Goal: Information Seeking & Learning: Find specific fact

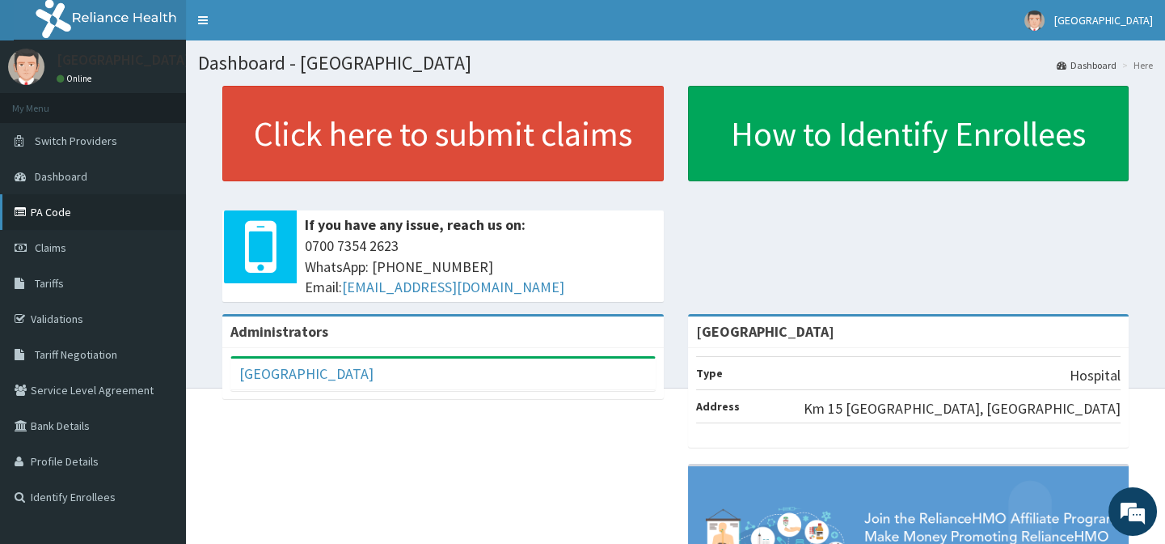
click at [65, 204] on link "PA Code" at bounding box center [93, 212] width 186 height 36
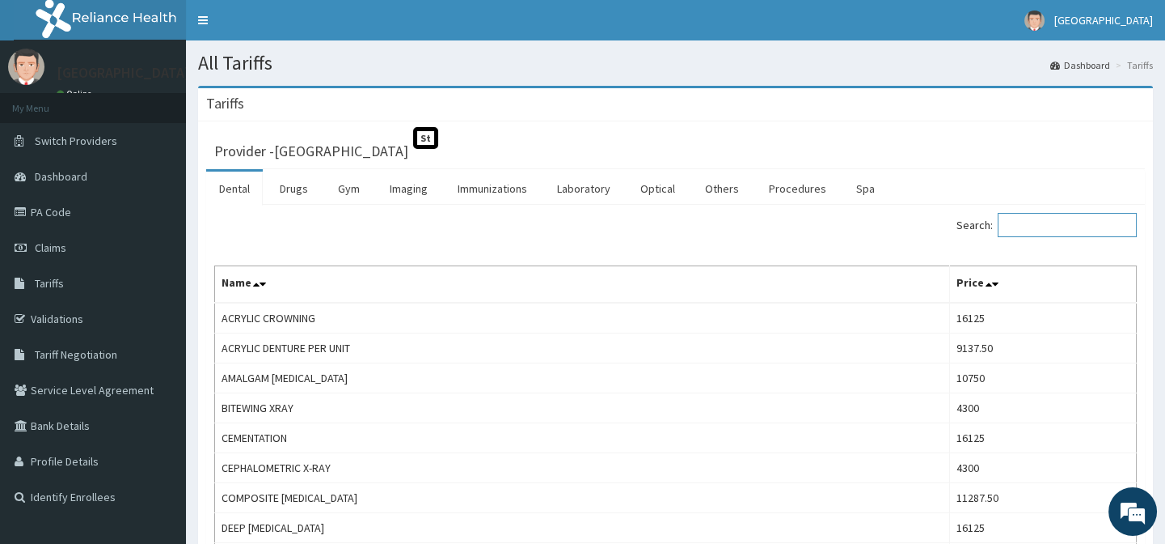
click at [1065, 226] on input "Search:" at bounding box center [1067, 225] width 139 height 24
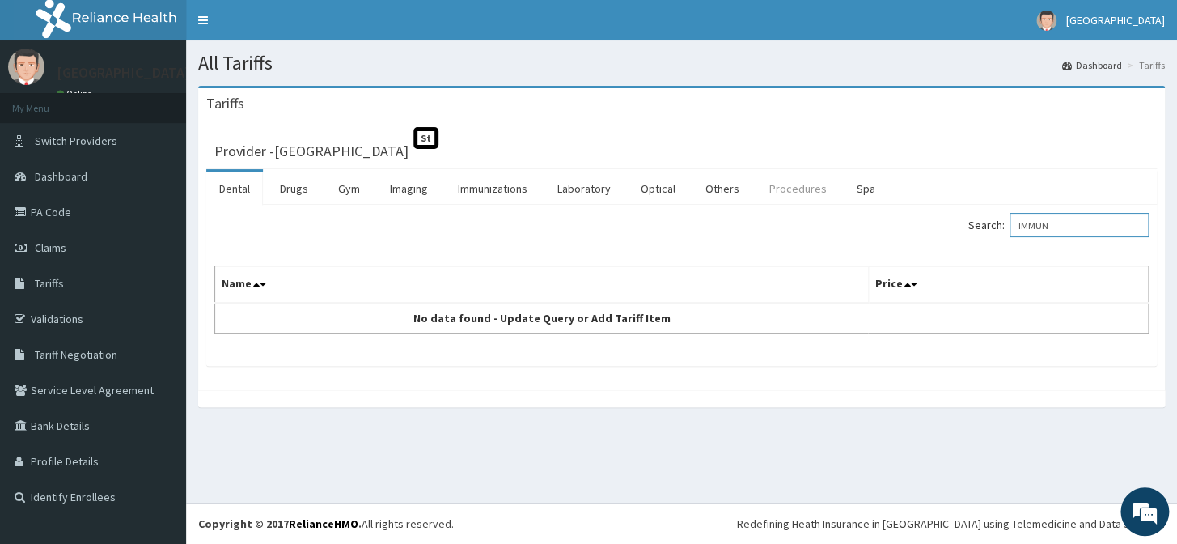
type input "IMMUN"
click at [774, 190] on link "Procedures" at bounding box center [797, 188] width 83 height 34
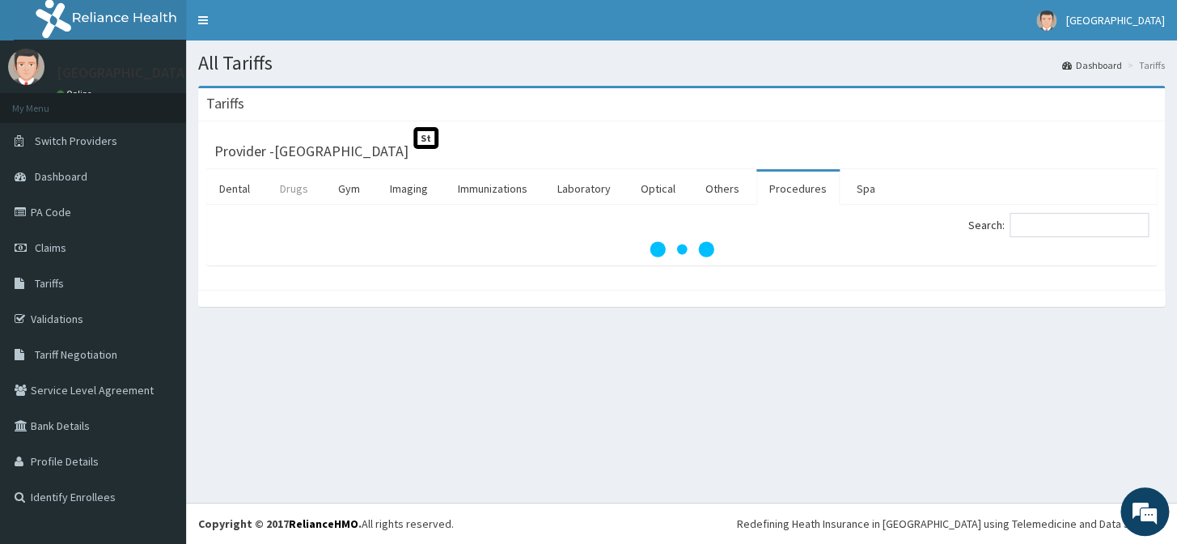
click at [296, 189] on link "Drugs" at bounding box center [294, 188] width 54 height 34
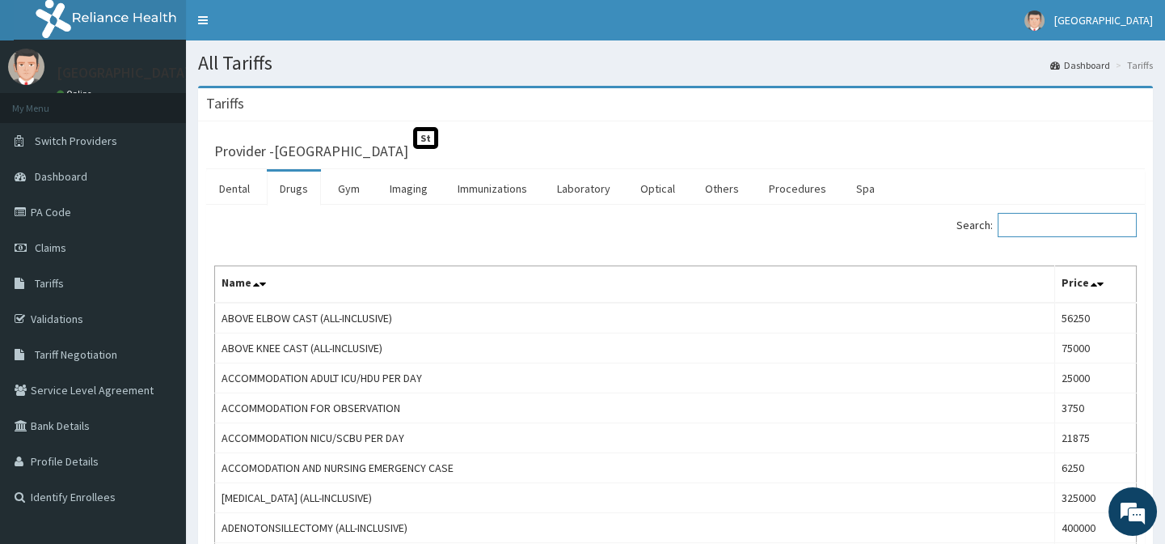
click at [1038, 223] on input "Search:" at bounding box center [1067, 225] width 139 height 24
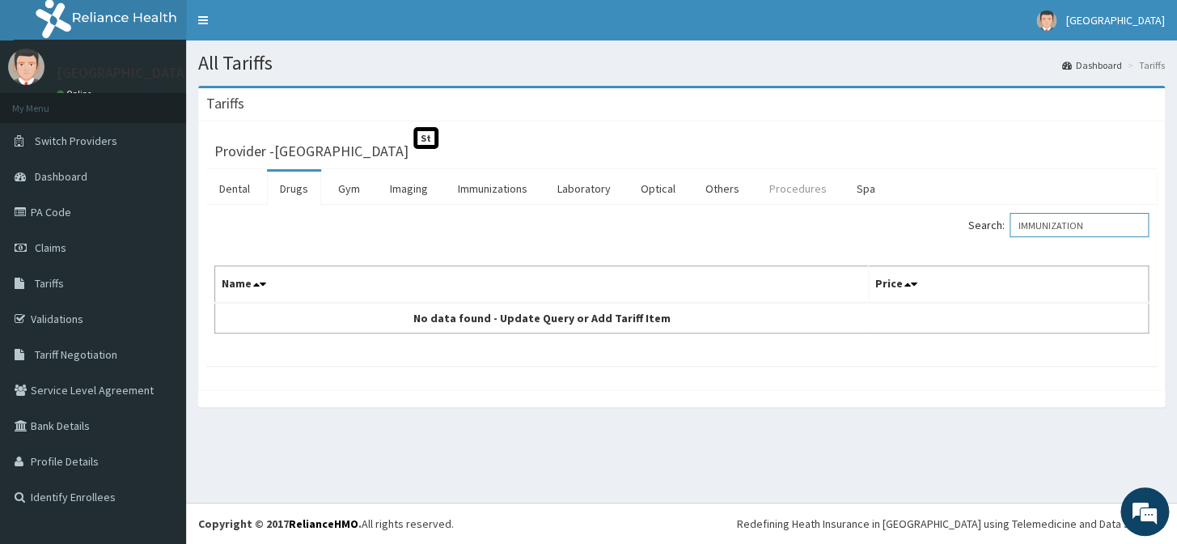
type input "IMMUNIZATION"
click at [788, 192] on link "Procedures" at bounding box center [797, 188] width 83 height 34
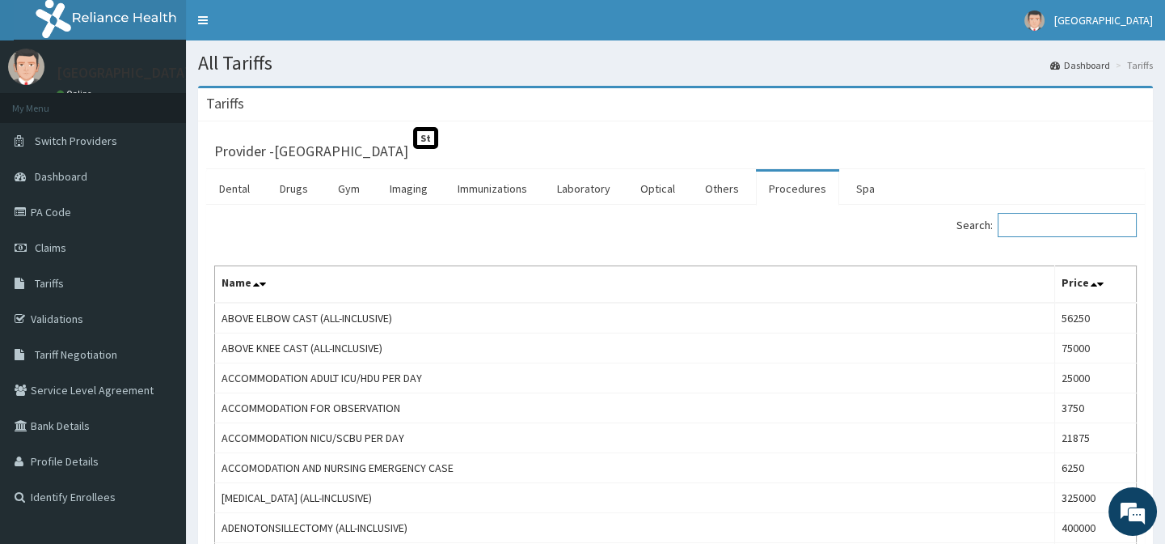
click at [1046, 226] on input "Search:" at bounding box center [1067, 225] width 139 height 24
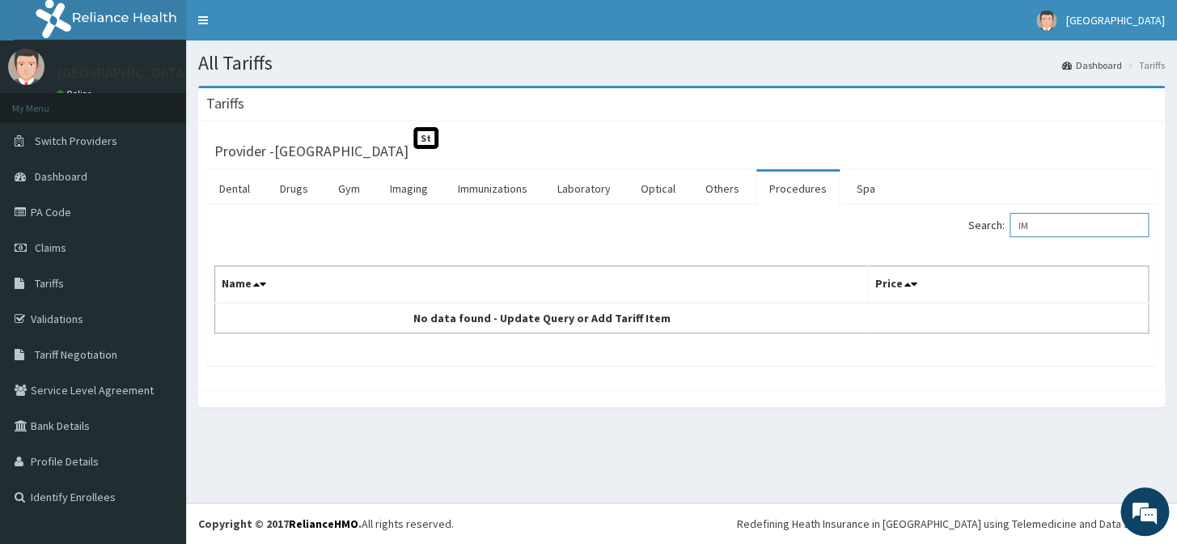
type input "I"
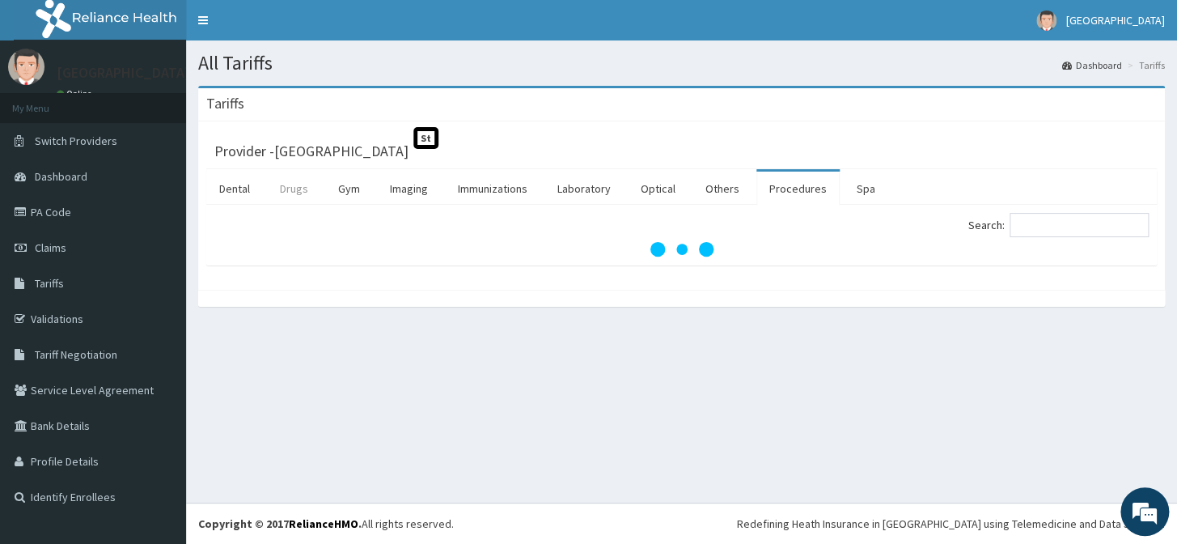
click at [293, 188] on link "Drugs" at bounding box center [294, 188] width 54 height 34
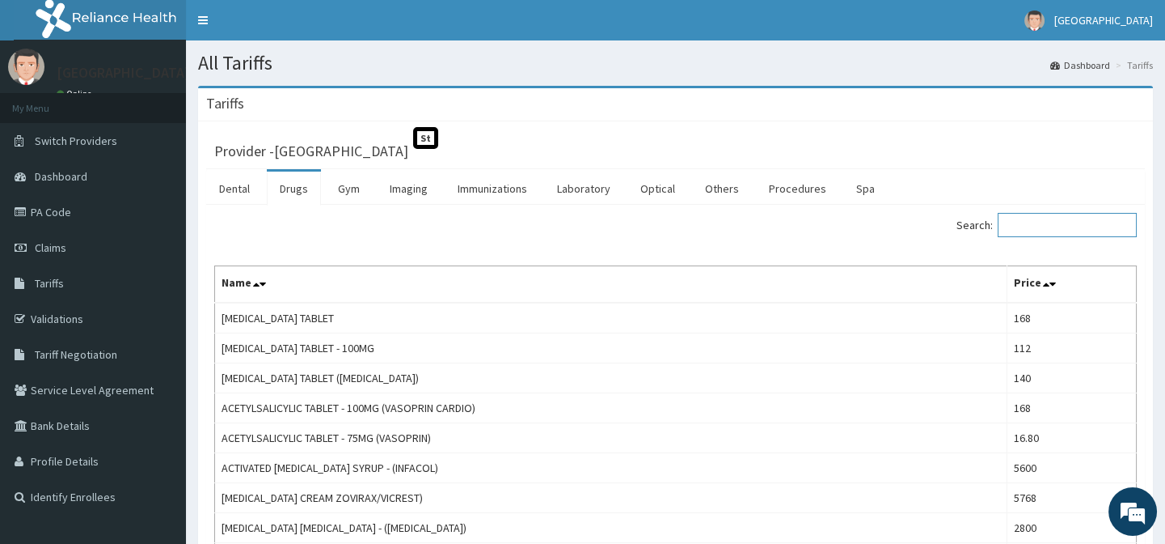
click at [1035, 228] on input "Search:" at bounding box center [1067, 225] width 139 height 24
click at [781, 190] on link "Procedures" at bounding box center [797, 188] width 83 height 34
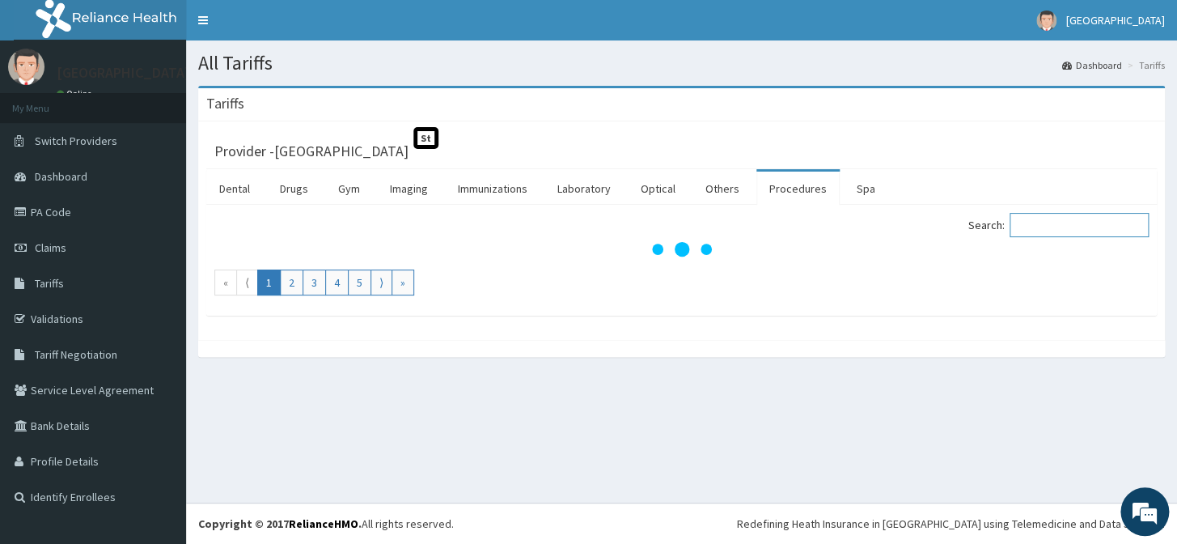
click at [1050, 223] on input "Search:" at bounding box center [1078, 225] width 139 height 24
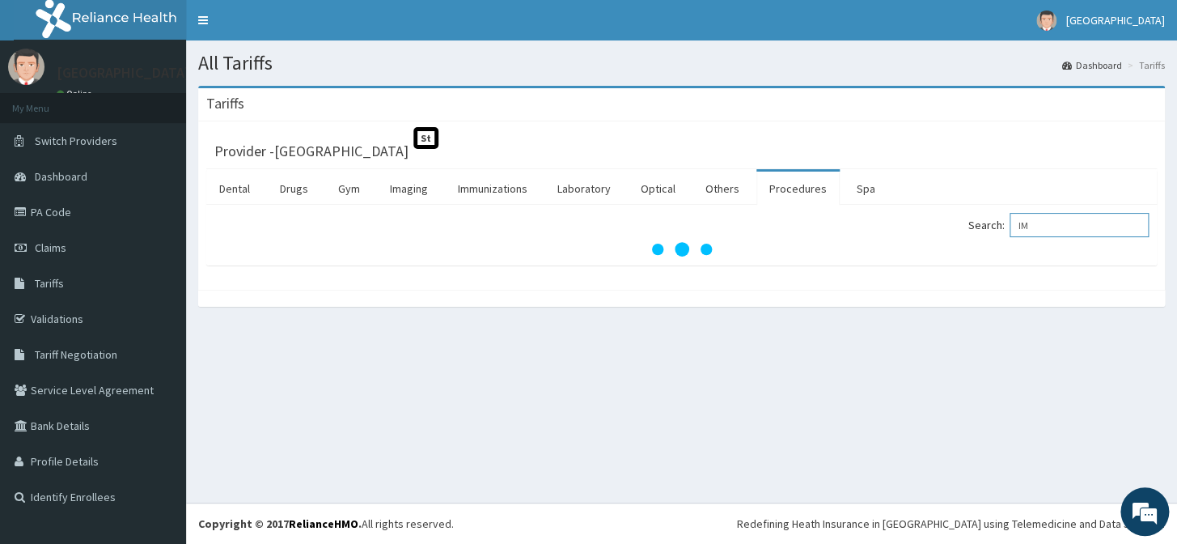
type input "I"
click at [718, 186] on link "Others" at bounding box center [722, 188] width 60 height 34
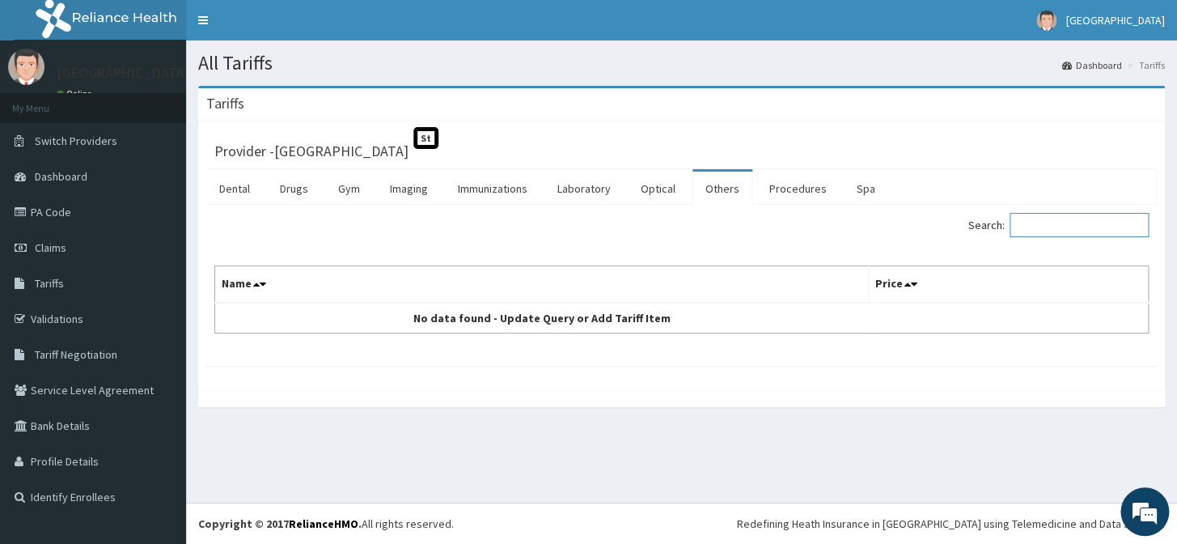
click at [1055, 225] on input "Search:" at bounding box center [1078, 225] width 139 height 24
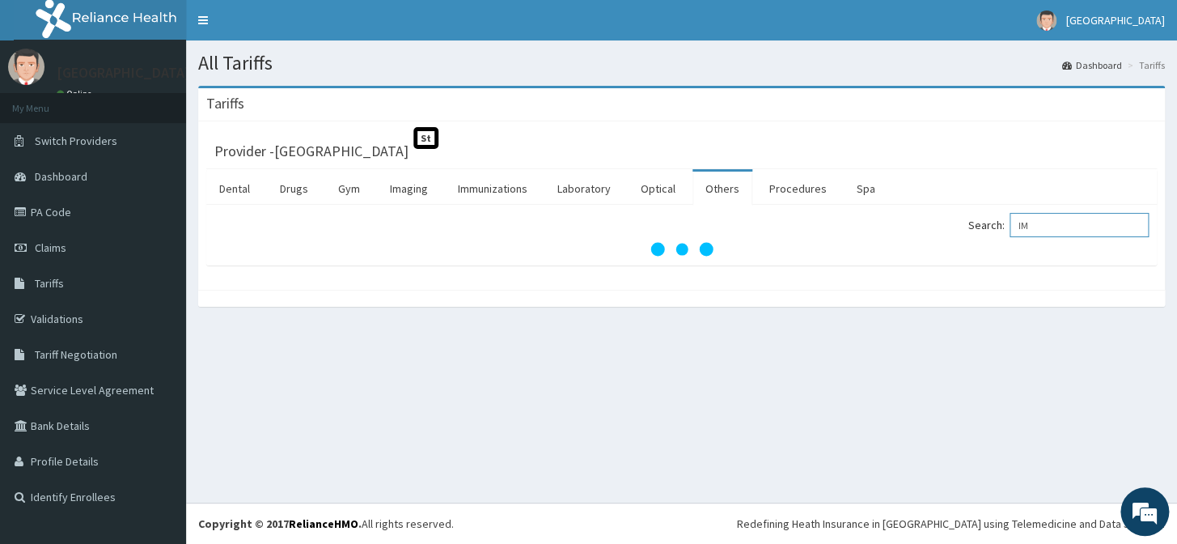
type input "I"
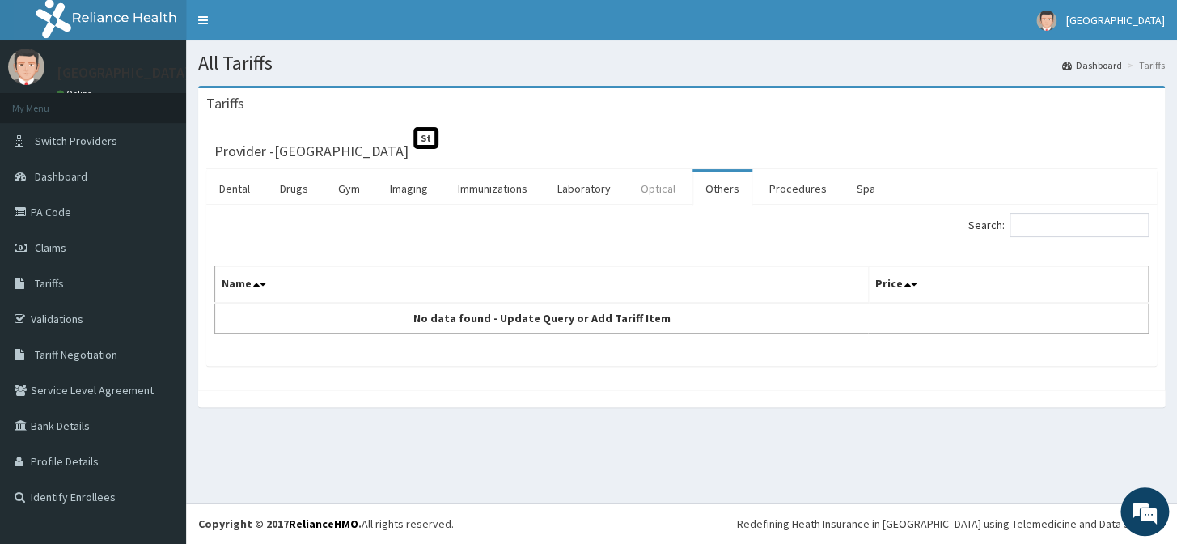
click at [649, 188] on link "Optical" at bounding box center [658, 188] width 61 height 34
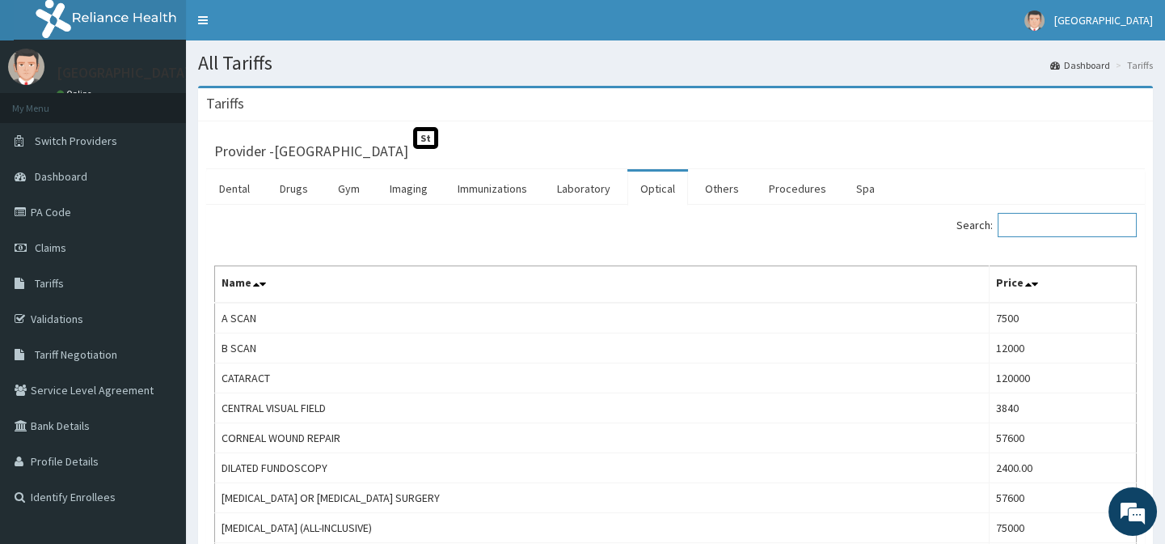
click at [1035, 226] on input "Search:" at bounding box center [1067, 225] width 139 height 24
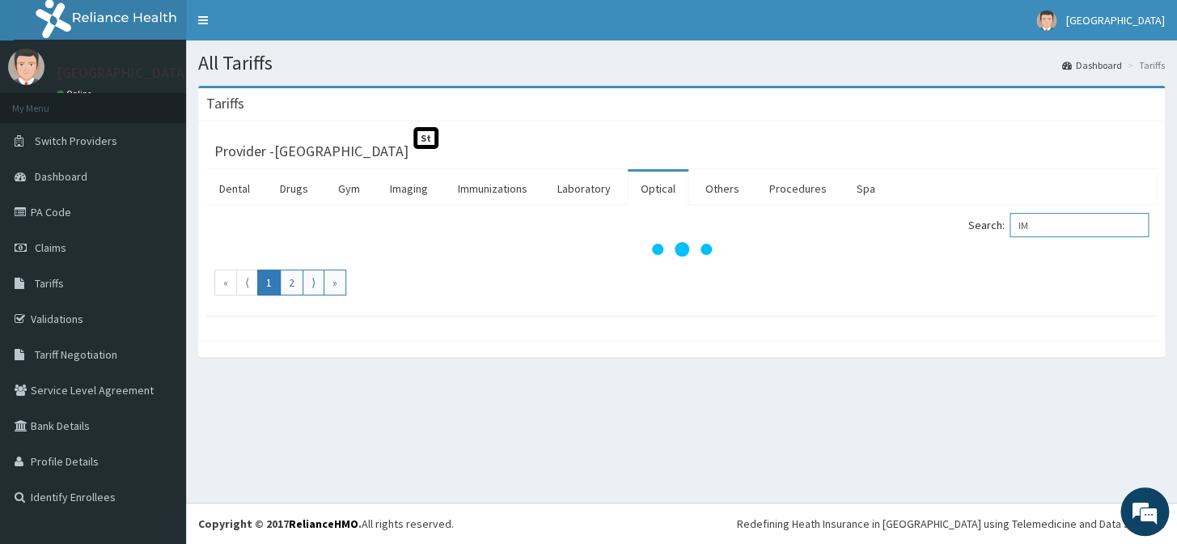
type input "I"
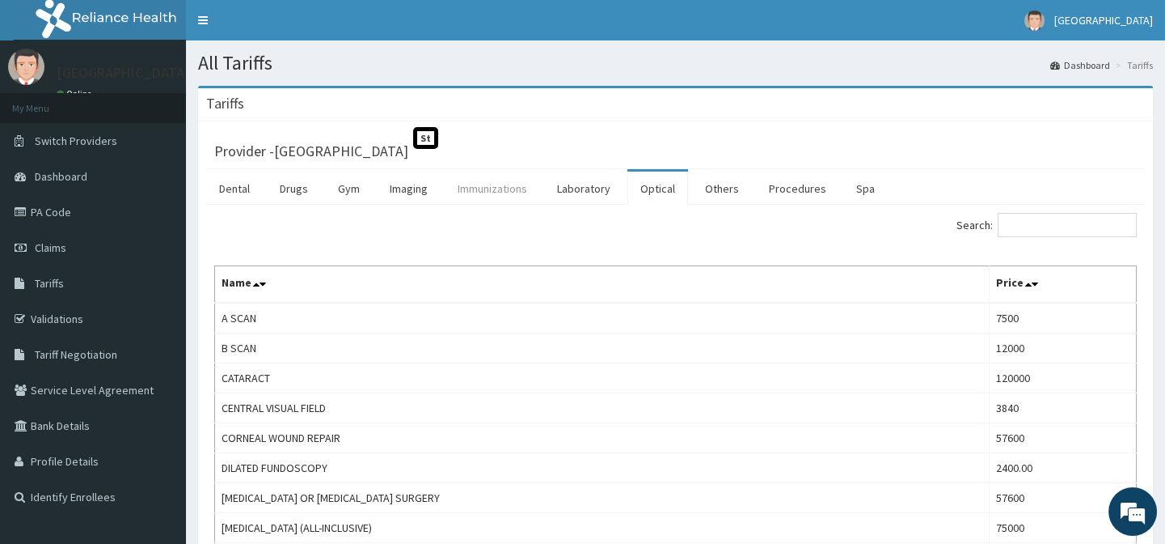
click at [498, 185] on link "Immunizations" at bounding box center [492, 188] width 95 height 34
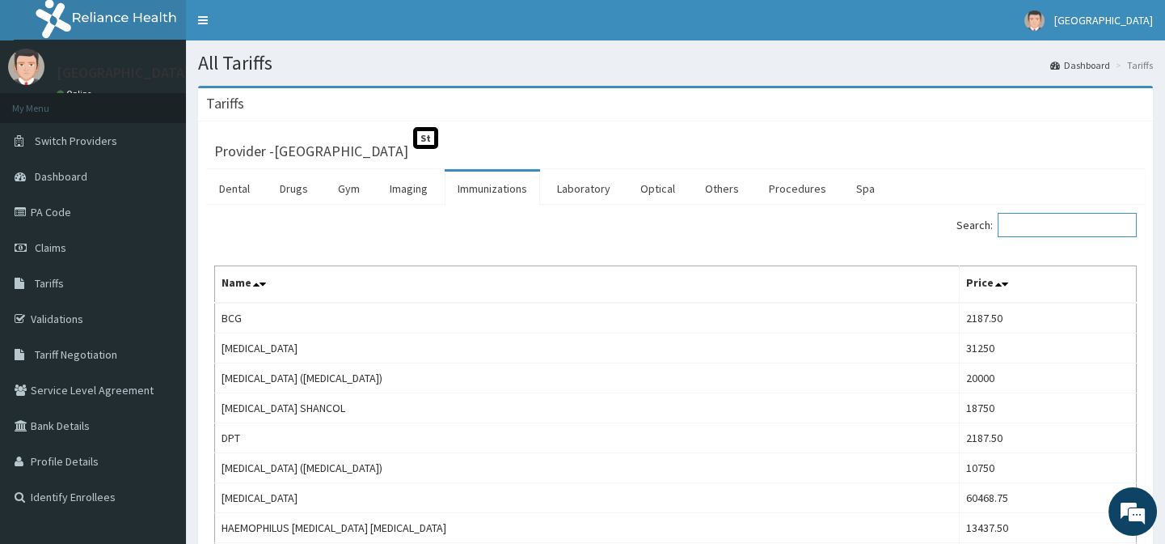
click at [1048, 226] on input "Search:" at bounding box center [1067, 225] width 139 height 24
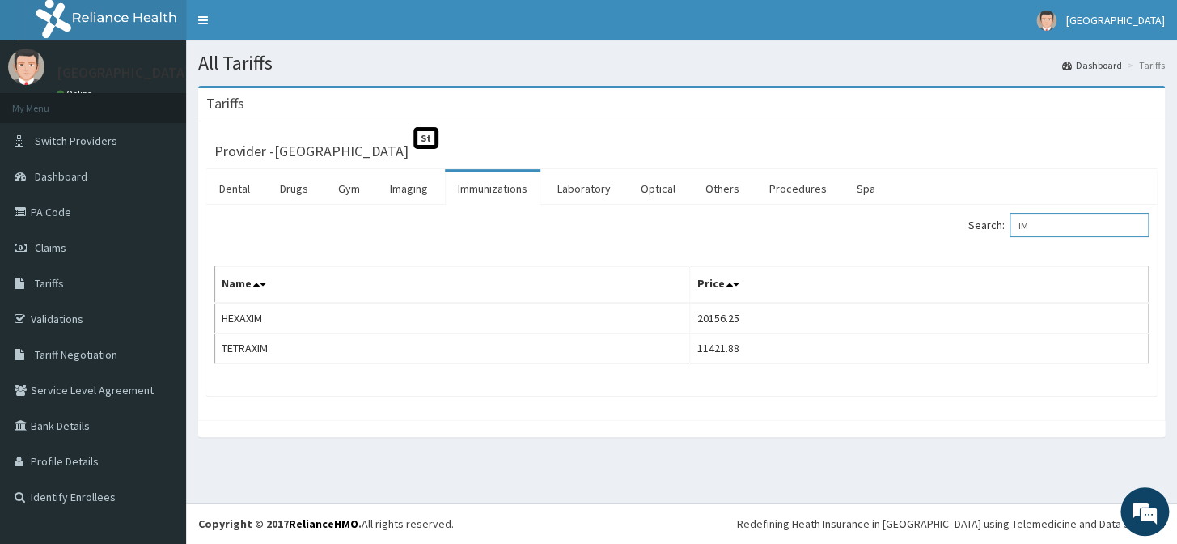
type input "I"
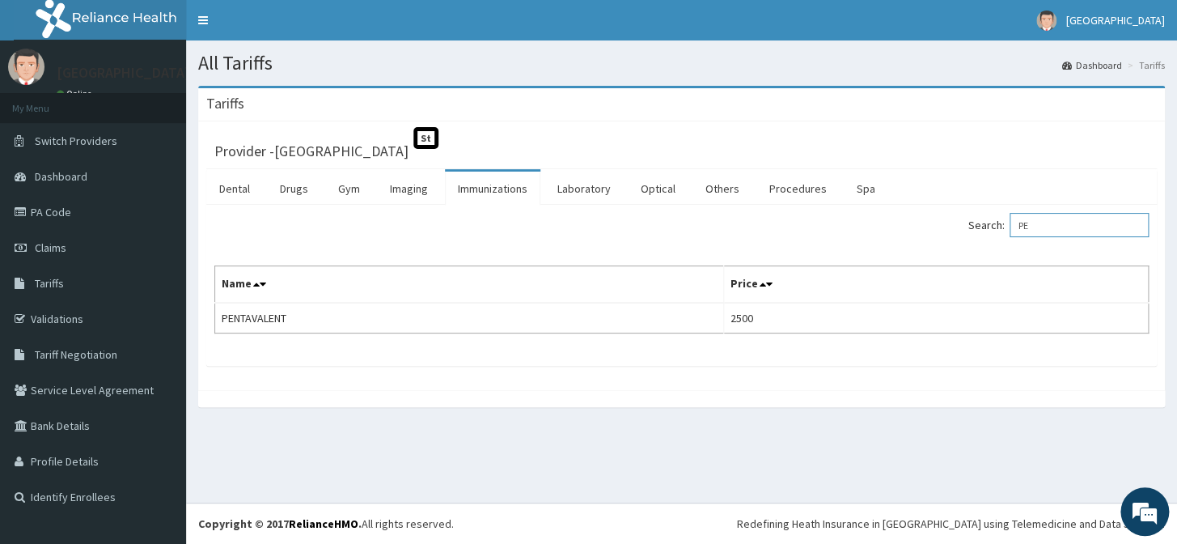
type input "P"
type input "I"
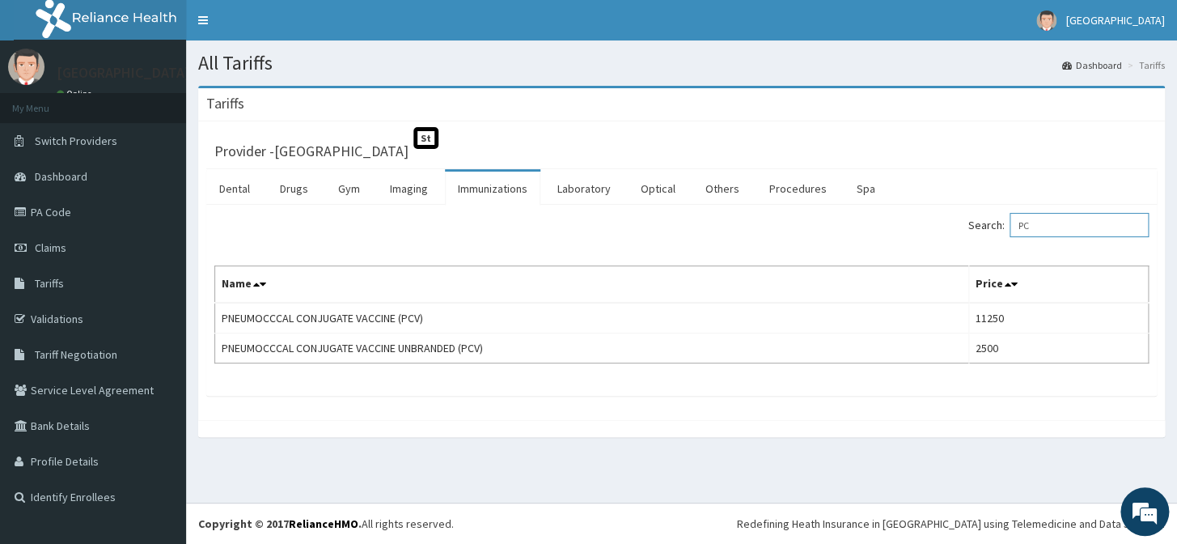
type input "P"
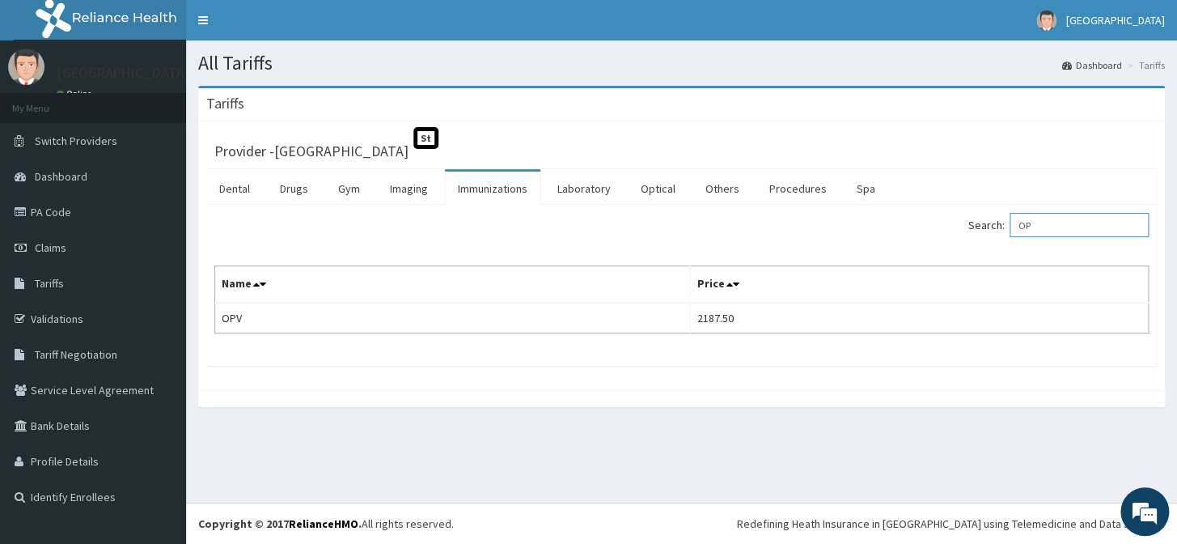
type input "O"
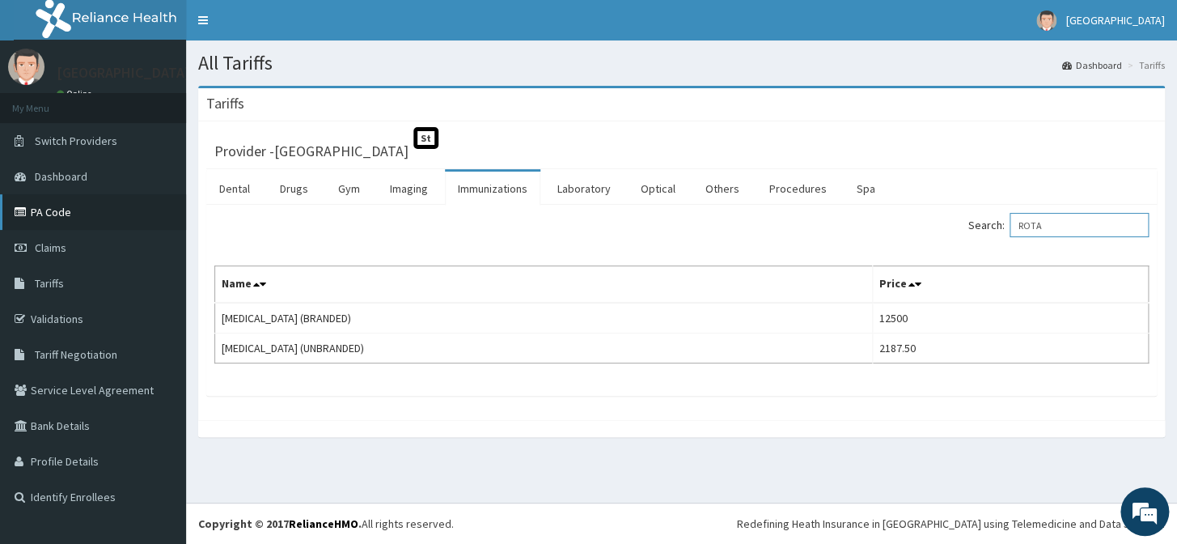
type input "ROTA"
click at [61, 210] on link "PA Code" at bounding box center [93, 212] width 186 height 36
